Goal: Information Seeking & Learning: Learn about a topic

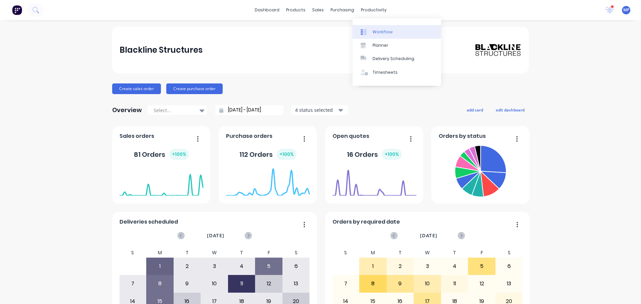
click at [383, 32] on div "Workflow" at bounding box center [382, 32] width 20 height 6
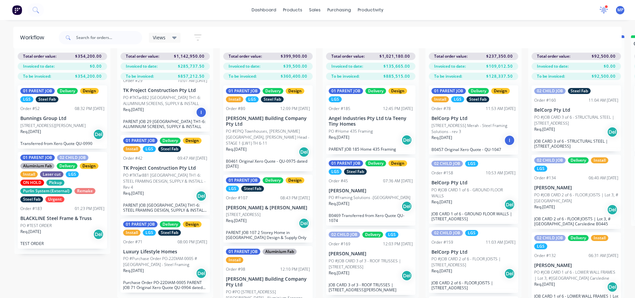
click at [604, 8] on icon at bounding box center [604, 9] width 6 height 6
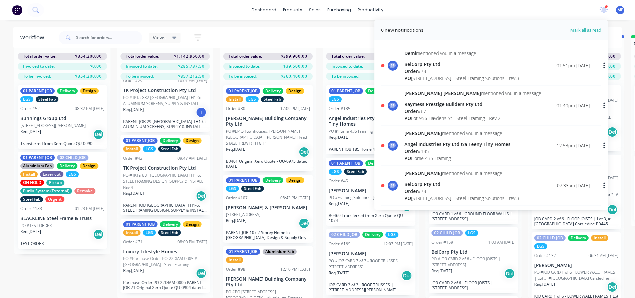
click at [428, 146] on div "Angel Industries Pty Ltd t/a Teeny Tiny Homes" at bounding box center [457, 144] width 106 height 7
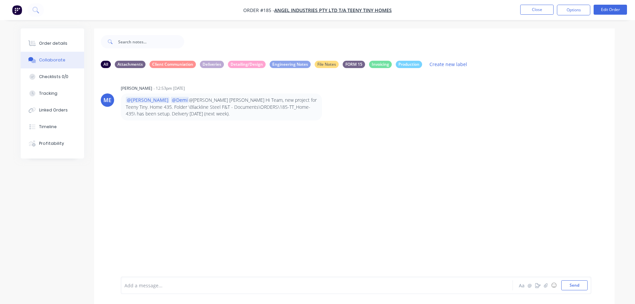
click at [207, 105] on p "@[PERSON_NAME] @Demi @[PERSON_NAME] [PERSON_NAME] Hi Team, new project for Teen…" at bounding box center [221, 107] width 191 height 20
click at [210, 104] on p "@[PERSON_NAME] @Demi @[PERSON_NAME] [PERSON_NAME] Hi Team, new project for Teen…" at bounding box center [221, 107] width 191 height 20
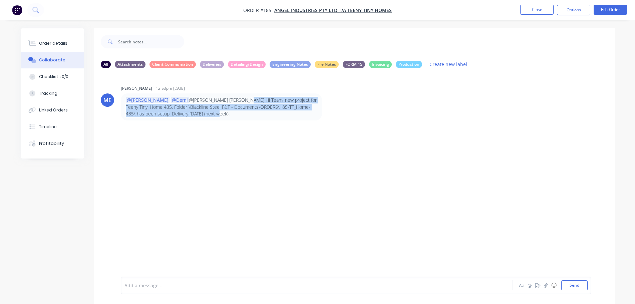
drag, startPoint x: 219, startPoint y: 98, endPoint x: 321, endPoint y: 115, distance: 103.7
click at [321, 115] on div "@[PERSON_NAME] @Demi @[PERSON_NAME] [PERSON_NAME] Hi Team, new project for Teen…" at bounding box center [221, 106] width 201 height 27
click at [244, 156] on div "ME [PERSON_NAME] - 12:53pm [DATE] @[PERSON_NAME] @Demi @[PERSON_NAME] [PERSON_N…" at bounding box center [354, 174] width 520 height 203
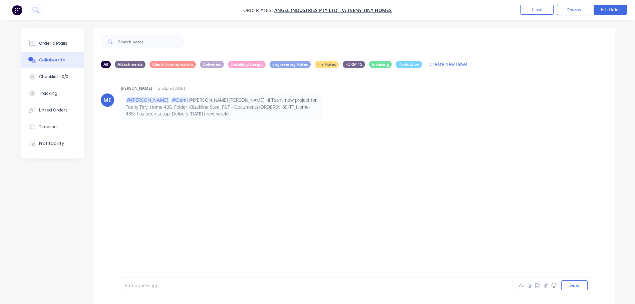
click at [454, 124] on div "ME [PERSON_NAME] - 12:53pm [DATE] @[PERSON_NAME] @Demi @[PERSON_NAME] [PERSON_N…" at bounding box center [354, 174] width 520 height 203
click at [539, 13] on button "Close" at bounding box center [536, 10] width 33 height 10
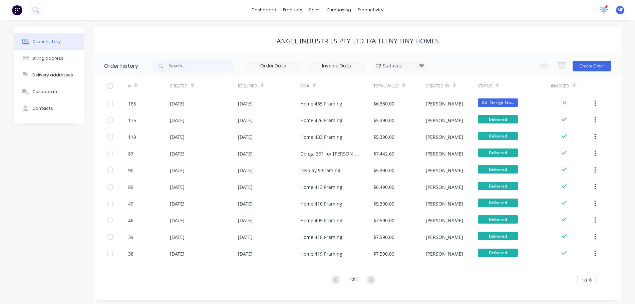
click at [601, 10] on icon at bounding box center [603, 10] width 9 height 8
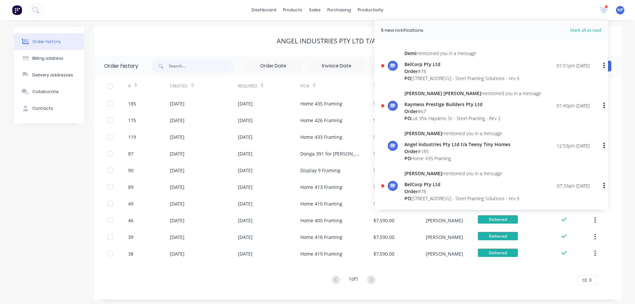
click at [426, 106] on div "Raymess Prestige Builders Pty Ltd" at bounding box center [472, 104] width 137 height 7
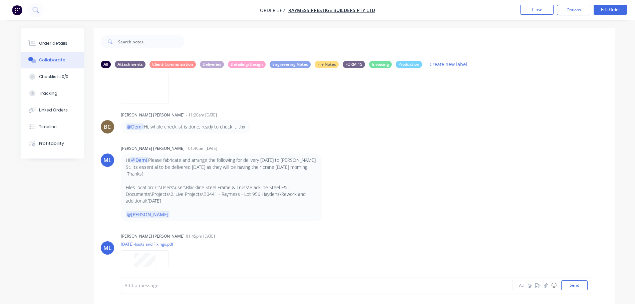
scroll to position [2352, 0]
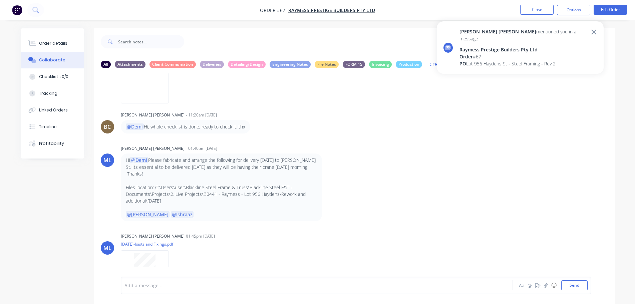
click at [520, 113] on div "AH [PERSON_NAME] - 08:53pm [DATE] test MP You - 03:04pm [DATE] I need to review…" at bounding box center [354, 174] width 520 height 203
click at [547, 112] on div "[PERSON_NAME] - 11:20am [DATE] @Demi Hi, whole checklist is done, ready to chec…" at bounding box center [354, 121] width 520 height 23
click at [449, 143] on div "ML [PERSON_NAME] [PERSON_NAME] - 01:40pm [DATE] Hi @Demi Please fabricate and a…" at bounding box center [354, 182] width 520 height 78
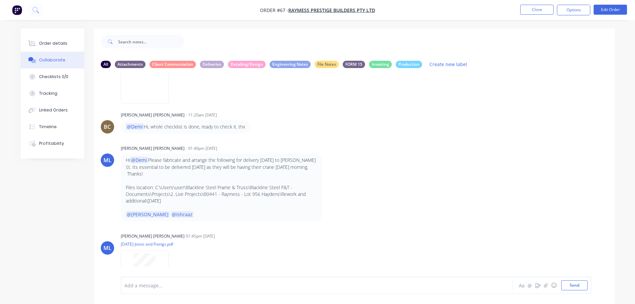
click at [427, 28] on div "Order details Collaborate Checklists 0/0 Tracking Linked Orders Timeline Profit…" at bounding box center [317, 157] width 635 height 314
click at [397, 23] on div "Order details Collaborate Checklists 0/0 Tracking Linked Orders Timeline Profit…" at bounding box center [317, 157] width 635 height 314
click at [435, 25] on div "Order details Collaborate Checklists 0/0 Tracking Linked Orders Timeline Profit…" at bounding box center [317, 157] width 635 height 314
click at [547, 10] on button "Close" at bounding box center [536, 10] width 33 height 10
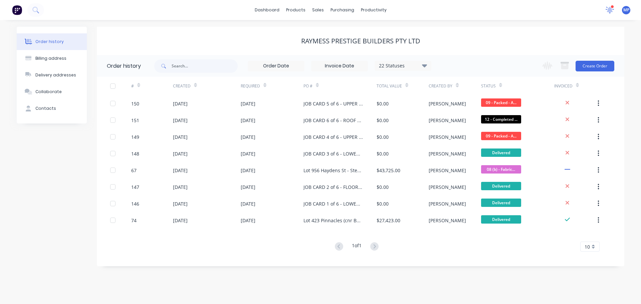
click at [608, 11] on icon at bounding box center [609, 9] width 6 height 6
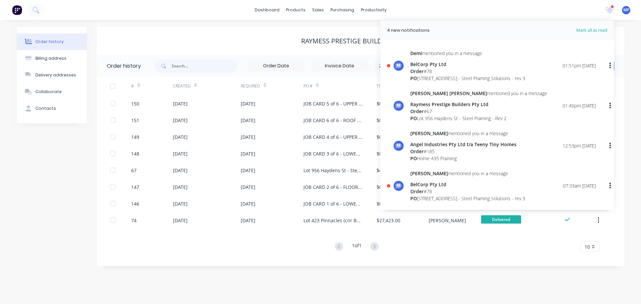
click at [426, 72] on div "Order # 78" at bounding box center [467, 71] width 115 height 7
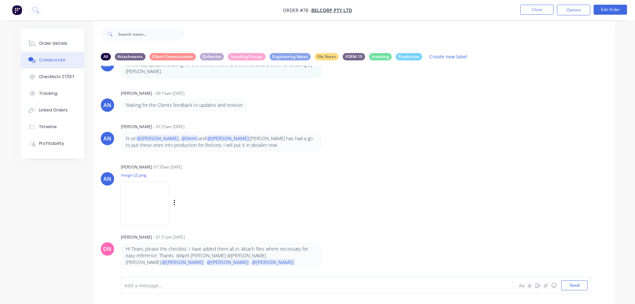
scroll to position [10, 0]
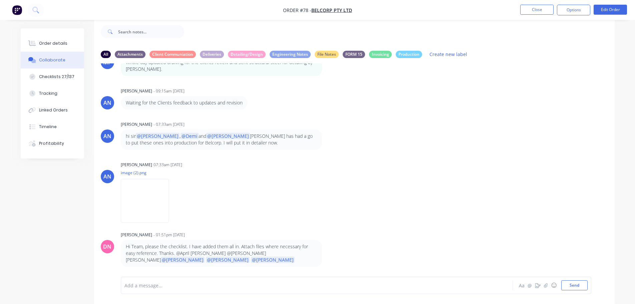
click at [274, 255] on p "Hi Team, please the checklist. I have added them all in. Attach files where nec…" at bounding box center [221, 253] width 191 height 20
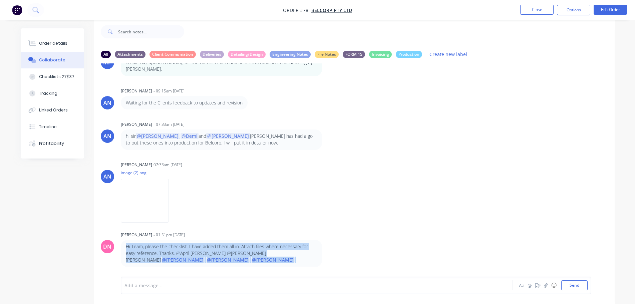
drag, startPoint x: 126, startPoint y: 253, endPoint x: 329, endPoint y: 259, distance: 202.9
click at [329, 259] on div "Hi Team, please the checklist. I have added them all in. Attach files where nec…" at bounding box center [225, 253] width 208 height 27
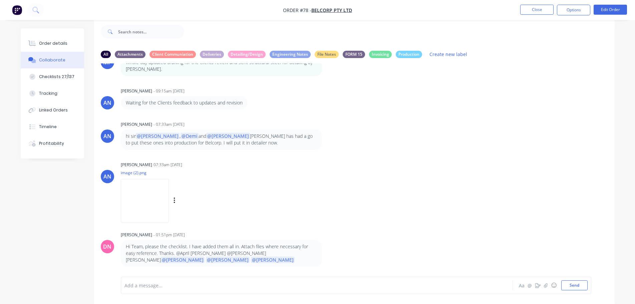
click at [365, 191] on div "AN April [PERSON_NAME] 07:33am [DATE] image (2).png Labels Download" at bounding box center [354, 190] width 520 height 60
click at [420, 194] on div "AN April [PERSON_NAME] 07:33am [DATE] image (2).png Labels Download" at bounding box center [354, 190] width 520 height 60
click at [508, 157] on div "AN April [PERSON_NAME] 02:10pm [DATE] image.png Labels Download AH [PERSON_NAME…" at bounding box center [354, 164] width 520 height 203
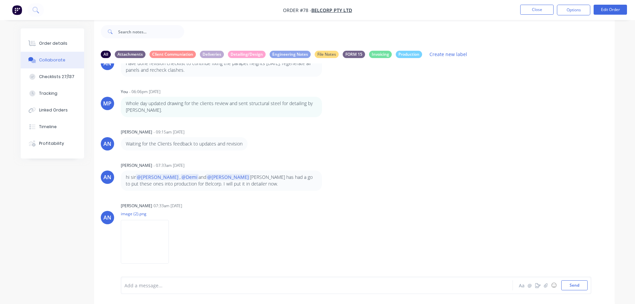
scroll to position [780, 0]
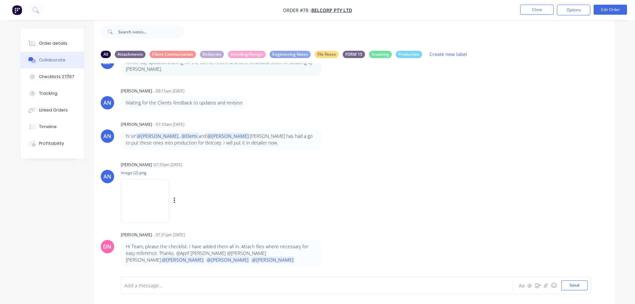
click at [516, 182] on div "AN April [PERSON_NAME] 07:33am [DATE] image (2).png Labels Download" at bounding box center [354, 190] width 520 height 60
click at [528, 177] on div "AN April [PERSON_NAME] 07:33am [DATE] image (2).png Labels Download" at bounding box center [354, 190] width 520 height 60
click at [540, 158] on div "AN April [PERSON_NAME] 02:10pm [DATE] image.png Labels Download AH [PERSON_NAME…" at bounding box center [354, 164] width 520 height 203
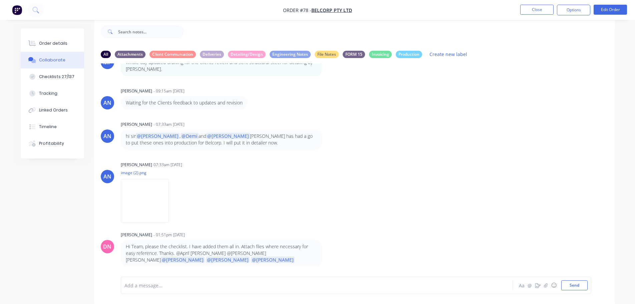
click at [547, 122] on div "AN April [PERSON_NAME] 02:10pm [DATE] image.png Labels Download AH [PERSON_NAME…" at bounding box center [354, 164] width 520 height 203
click at [502, 160] on div "AN April [PERSON_NAME] 02:10pm [DATE] image.png Labels Download AH [PERSON_NAME…" at bounding box center [354, 164] width 520 height 203
click at [497, 109] on div "AN April [PERSON_NAME] - 09:15am [DATE] Waiting for the Clients feedback to upd…" at bounding box center [354, 97] width 520 height 23
click at [466, 10] on nav "Order #78 - BelCorp Pty Ltd Close Options Edit Order" at bounding box center [317, 10] width 635 height 20
click at [234, 11] on nav "Order #78 - BelCorp Pty Ltd Close Options Edit Order" at bounding box center [317, 10] width 635 height 20
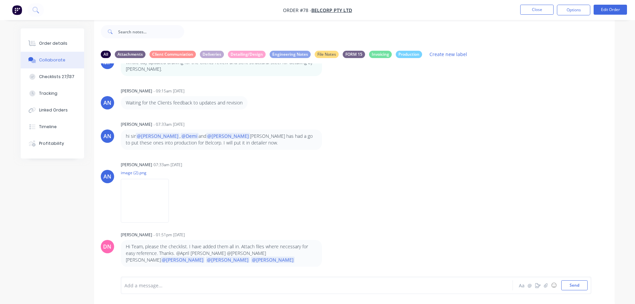
click at [418, 12] on nav "Order #78 - BelCorp Pty Ltd Close Options Edit Order" at bounding box center [317, 10] width 635 height 20
click at [243, 13] on nav "Order #78 - BelCorp Pty Ltd Close Options Edit Order" at bounding box center [317, 10] width 635 height 20
click at [494, 12] on nav "Order #78 - BelCorp Pty Ltd Close Options Edit Order" at bounding box center [317, 10] width 635 height 20
click at [483, 15] on nav "Order #78 - BelCorp Pty Ltd Close Options Edit Order" at bounding box center [317, 10] width 635 height 20
click at [469, 150] on div "AN April [PERSON_NAME] - 07:33am [DATE] hi sir @[PERSON_NAME] , @[PERSON_NAME] …" at bounding box center [354, 134] width 520 height 30
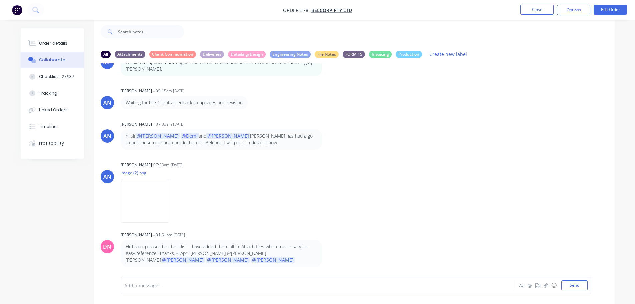
click at [538, 149] on div "AN April [PERSON_NAME] - 07:33am [DATE] hi sir @[PERSON_NAME] , @[PERSON_NAME] …" at bounding box center [354, 134] width 520 height 30
